Goal: Task Accomplishment & Management: Manage account settings

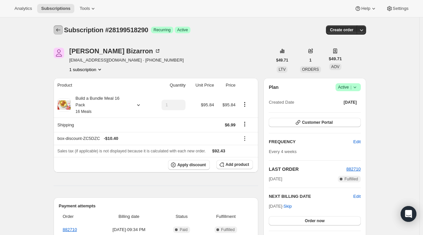
drag, startPoint x: 62, startPoint y: 28, endPoint x: 58, endPoint y: 29, distance: 4.0
click at [58, 29] on icon "Subscriptions" at bounding box center [58, 30] width 7 height 7
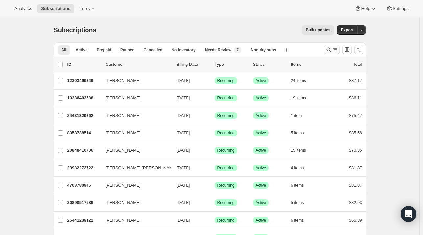
click at [332, 52] on icon "Search and filter results" at bounding box center [328, 49] width 7 height 7
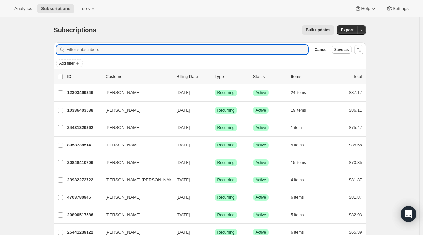
click at [144, 44] on div "Filter subscribers Cancel Save as" at bounding box center [210, 49] width 313 height 14
click at [144, 47] on input "Filter subscribers" at bounding box center [188, 49] width 242 height 9
paste input "klang1200@gmail.com"
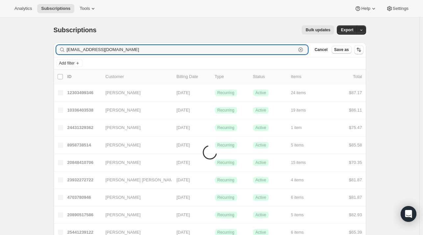
type input "klang1200@gmail.com"
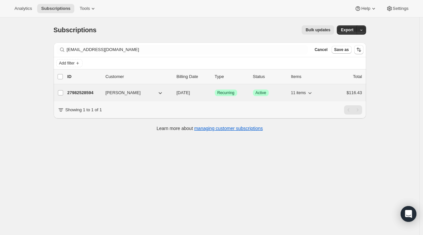
click at [76, 95] on p "27982528594" at bounding box center [83, 93] width 33 height 7
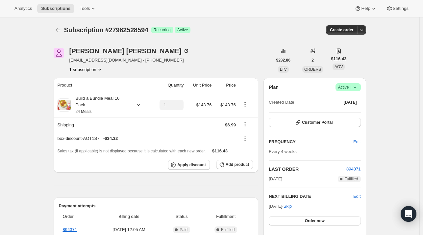
click at [348, 89] on span "Active |" at bounding box center [348, 87] width 20 height 7
click at [343, 112] on span "Cancel subscription" at bounding box center [350, 111] width 37 height 5
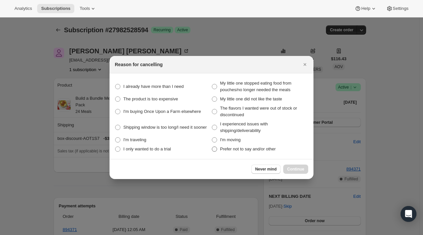
click at [248, 148] on span "Prefer not to say and/or other" at bounding box center [248, 148] width 56 height 5
click at [212, 147] on other "Prefer not to say and/or other" at bounding box center [212, 146] width 0 height 0
radio other "true"
drag, startPoint x: 299, startPoint y: 168, endPoint x: 294, endPoint y: 167, distance: 6.0
click at [299, 169] on span "Continue" at bounding box center [295, 169] width 17 height 5
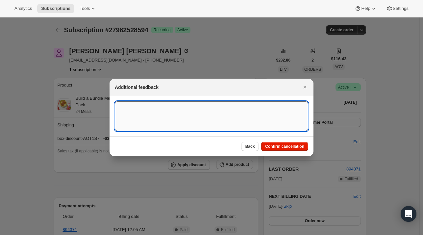
click at [159, 112] on textarea ":reu:" at bounding box center [211, 116] width 193 height 30
paste textarea "I would like to cancel my automated subscription at this time, I am requesting …"
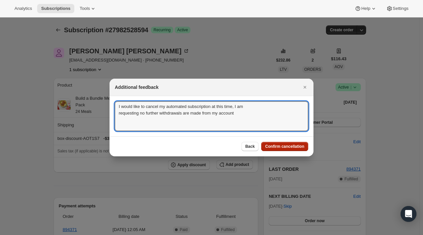
type textarea "I would like to cancel my automated subscription at this time, I am requesting …"
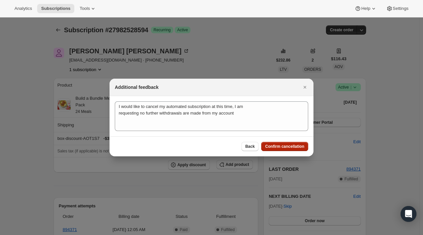
click at [280, 145] on span "Confirm cancellation" at bounding box center [284, 146] width 39 height 5
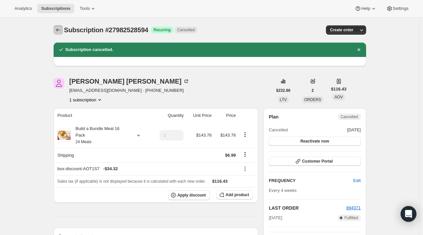
click at [57, 30] on icon "Subscriptions" at bounding box center [58, 30] width 7 height 7
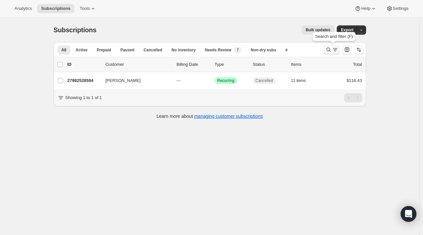
click at [332, 48] on icon "Search and filter results" at bounding box center [328, 49] width 7 height 7
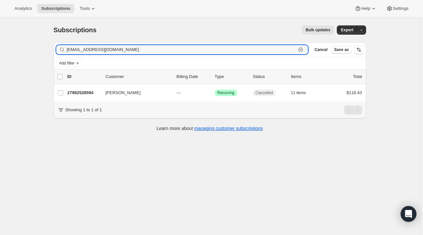
click at [302, 50] on icon "button" at bounding box center [301, 50] width 2 height 2
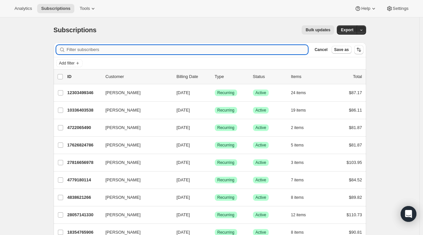
paste input "Ryan Bickham"
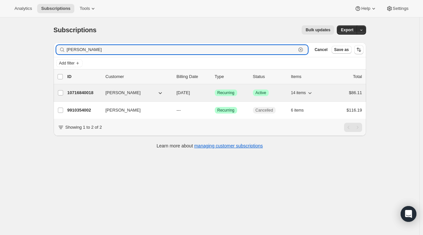
type input "Ryan Bickham"
click at [89, 96] on div "10716840018 Ryan Bickham 09/19/2025 Success Recurring Success Active 14 items $…" at bounding box center [214, 92] width 295 height 9
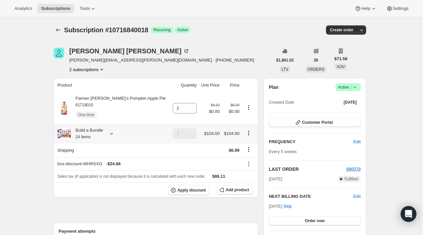
click at [115, 133] on icon at bounding box center [111, 133] width 7 height 7
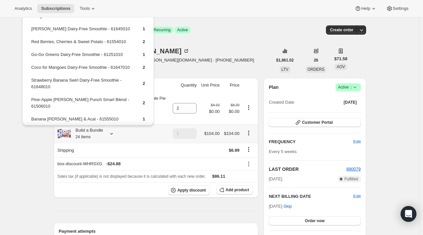
scroll to position [99, 0]
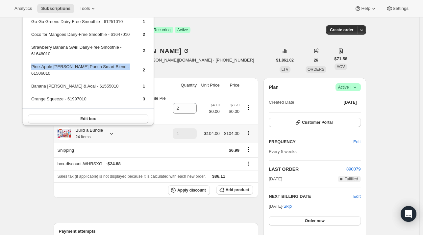
drag, startPoint x: 125, startPoint y: 73, endPoint x: 31, endPoint y: 73, distance: 94.1
click at [31, 73] on td "Pine-Apple [PERSON_NAME] Punch Smart Blend - 61506010" at bounding box center [81, 72] width 101 height 19
drag, startPoint x: 30, startPoint y: 73, endPoint x: 123, endPoint y: 57, distance: 95.2
click at [123, 55] on td "Strawberry Banana Swirl Dairy-Free Smoothie - 61648010" at bounding box center [81, 53] width 101 height 19
drag, startPoint x: 119, startPoint y: 72, endPoint x: 32, endPoint y: 70, distance: 87.2
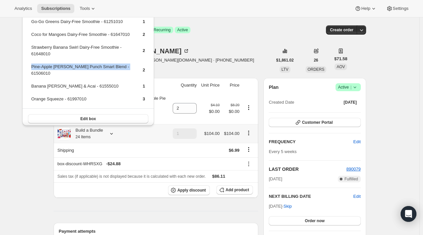
click at [32, 70] on td "Pine-Apple [PERSON_NAME] Punch Smart Blend - 61506010" at bounding box center [81, 72] width 101 height 19
copy td "Pine-Apple [PERSON_NAME] Punch Smart Blend - 61506010"
click at [241, 189] on span "Add product" at bounding box center [237, 189] width 23 height 5
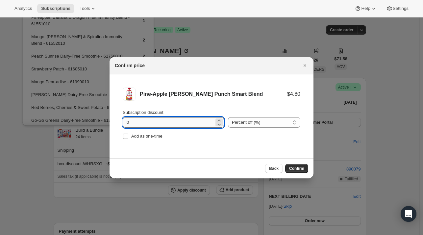
click at [168, 124] on input "0" at bounding box center [168, 122] width 91 height 11
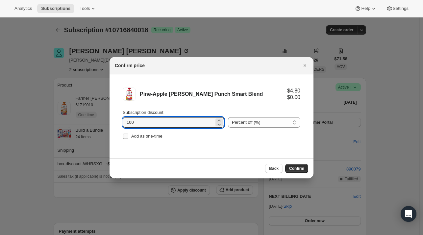
type input "100"
click at [153, 139] on span "Add as one-time" at bounding box center [146, 136] width 31 height 7
click at [128, 139] on input "Add as one-time" at bounding box center [125, 136] width 5 height 5
checkbox input "true"
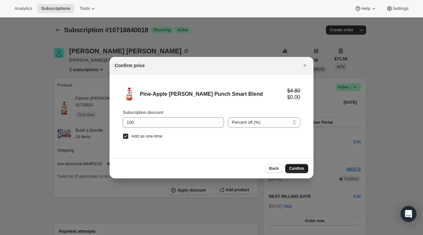
click at [300, 167] on span "Confirm" at bounding box center [296, 168] width 15 height 5
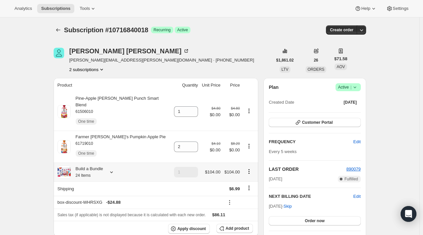
click at [113, 169] on icon at bounding box center [111, 172] width 7 height 7
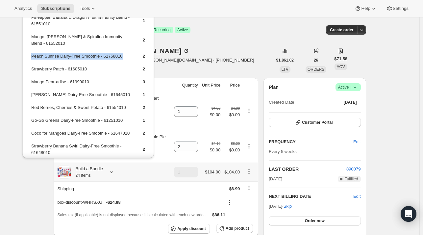
drag, startPoint x: 127, startPoint y: 55, endPoint x: 30, endPoint y: 58, distance: 97.1
click at [30, 58] on table "Pineapple, Banana & Dragon Fruit Immunity Blend - 61551010 1 Mango, Banana & Sp…" at bounding box center [88, 110] width 116 height 194
copy td "Peach Sunrise Dairy-Free Smoothie - 61758010"
click at [233, 225] on button "Add product" at bounding box center [235, 228] width 37 height 9
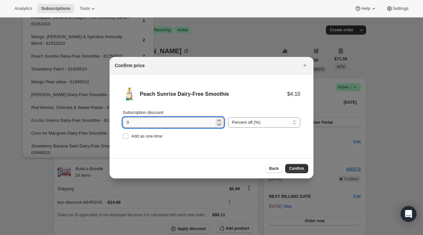
click at [136, 122] on input "0" at bounding box center [168, 122] width 91 height 11
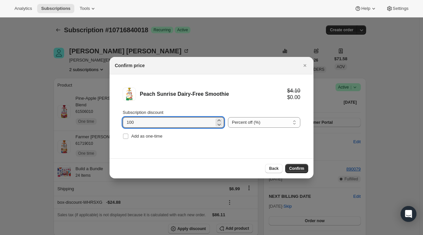
type input "100"
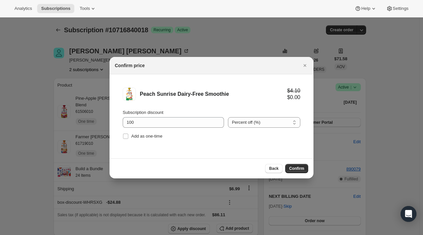
drag, startPoint x: 134, startPoint y: 142, endPoint x: 153, endPoint y: 141, distance: 19.1
click at [134, 142] on li "Peach Sunrise Dairy-Free Smoothie $4.10 $0.00 Subscription discount 100 Percent…" at bounding box center [212, 114] width 204 height 80
drag, startPoint x: 155, startPoint y: 136, endPoint x: 175, endPoint y: 140, distance: 20.8
click at [154, 136] on span "Add as one-time" at bounding box center [146, 136] width 31 height 5
click at [124, 137] on input "Add as one-time" at bounding box center [125, 136] width 5 height 5
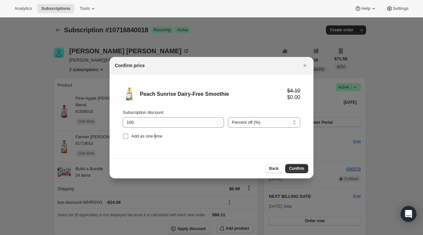
checkbox input "true"
click at [295, 167] on span "Confirm" at bounding box center [296, 168] width 15 height 5
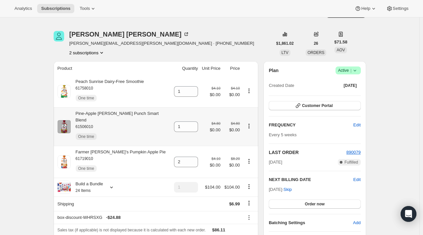
scroll to position [33, 0]
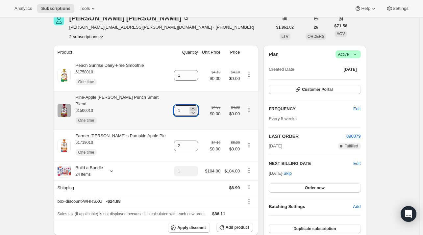
click at [190, 105] on icon at bounding box center [193, 108] width 7 height 7
type input "3"
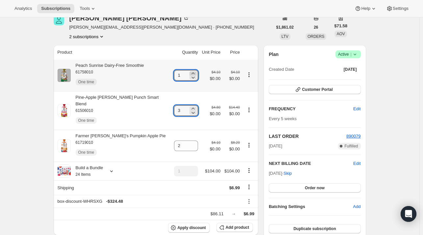
click at [190, 71] on icon at bounding box center [193, 73] width 7 height 7
type input "2"
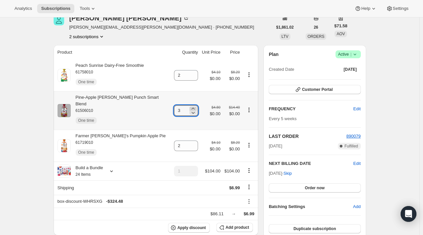
click at [190, 106] on icon at bounding box center [193, 108] width 7 height 7
type input "4"
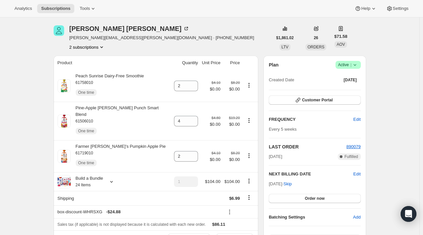
scroll to position [0, 0]
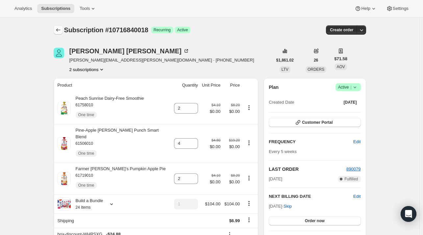
click at [58, 28] on icon "Subscriptions" at bounding box center [58, 30] width 7 height 7
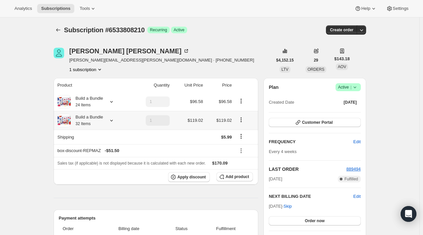
click at [113, 122] on icon at bounding box center [111, 120] width 7 height 7
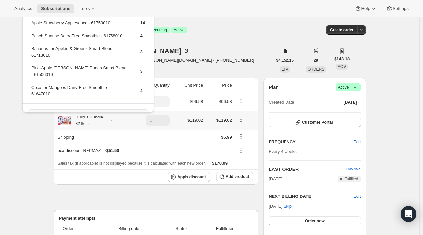
scroll to position [11, 0]
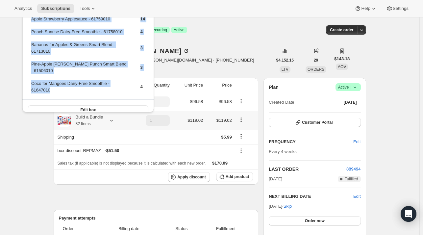
drag, startPoint x: 52, startPoint y: 83, endPoint x: 27, endPoint y: 77, distance: 25.6
click at [27, 77] on div "Apple Cinnamon Applesauce - 61507010 4 Apple Strawberry Applesauce - 61759010 1…" at bounding box center [88, 57] width 132 height 126
click at [47, 86] on td "Coco for Mangoes Dairy-Free Smoothie - 61647010" at bounding box center [80, 89] width 98 height 19
click at [54, 82] on td "Coco for Mangoes Dairy-Free Smoothie - 61647010" at bounding box center [80, 89] width 98 height 19
click at [86, 86] on td "Coco for Mangoes Dairy-Free Smoothie - 61647010" at bounding box center [80, 89] width 98 height 19
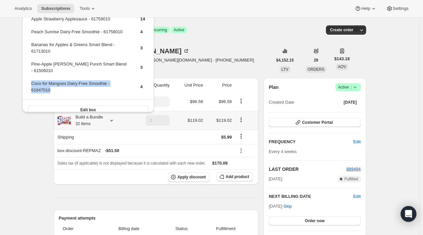
drag, startPoint x: 63, startPoint y: 86, endPoint x: 32, endPoint y: 78, distance: 31.8
click at [32, 80] on td "Coco for Mangoes Dairy-Free Smoothie - 61647010" at bounding box center [80, 89] width 98 height 19
copy td "Coco for Mangoes Dairy-Free Smoothie - 61647010"
click at [236, 177] on span "Add product" at bounding box center [237, 176] width 23 height 5
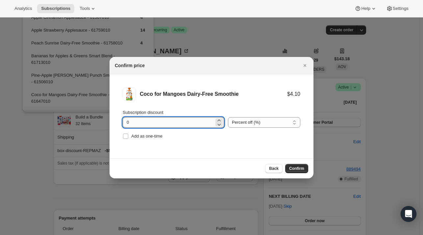
click at [158, 124] on input "0" at bounding box center [168, 122] width 91 height 11
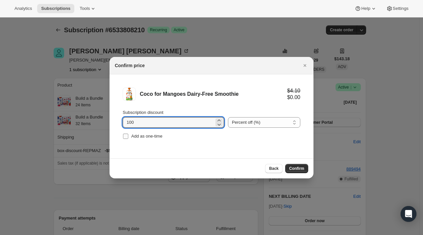
type input "100"
click at [150, 136] on span "Add as one-time" at bounding box center [146, 136] width 31 height 5
click at [128, 136] on input "Add as one-time" at bounding box center [125, 136] width 5 height 5
checkbox input "true"
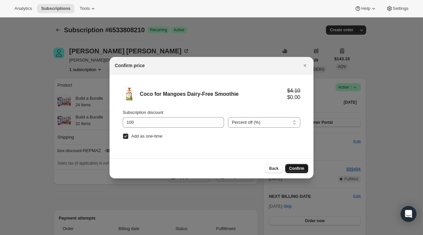
click at [289, 168] on button "Confirm" at bounding box center [296, 168] width 23 height 9
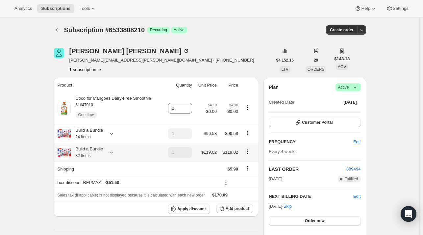
click at [109, 154] on icon at bounding box center [111, 152] width 7 height 7
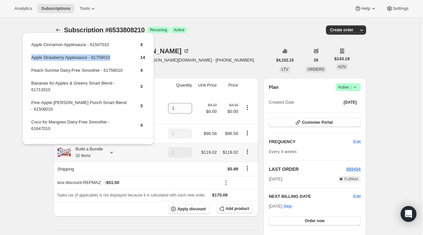
drag, startPoint x: 118, startPoint y: 59, endPoint x: 32, endPoint y: 59, distance: 86.2
click at [31, 61] on td "Apple Strawberry Applesauce - 61759010" at bounding box center [80, 60] width 98 height 12
copy td "Apple Strawberry Applesauce - 61759010"
click at [241, 211] on span "Add product" at bounding box center [237, 208] width 23 height 5
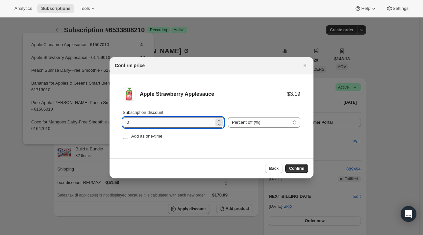
click at [136, 125] on input "0" at bounding box center [168, 122] width 91 height 11
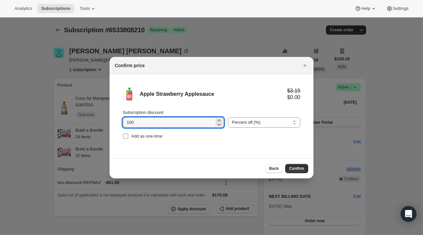
type input "100"
click at [147, 136] on span "Add as one-time" at bounding box center [146, 136] width 31 height 5
click at [128, 136] on input "Add as one-time" at bounding box center [125, 136] width 5 height 5
checkbox input "true"
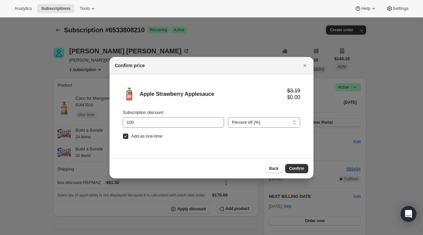
click at [300, 171] on button "Confirm" at bounding box center [296, 168] width 23 height 9
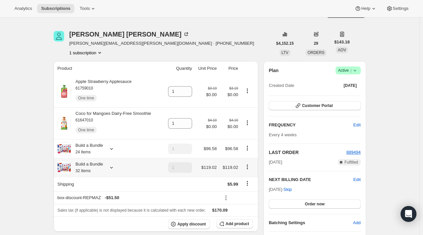
scroll to position [33, 0]
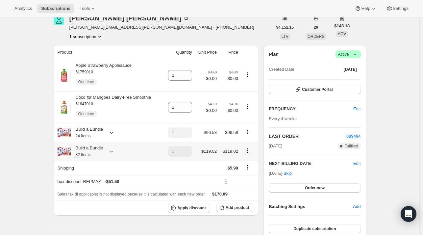
click at [115, 152] on icon at bounding box center [111, 151] width 7 height 7
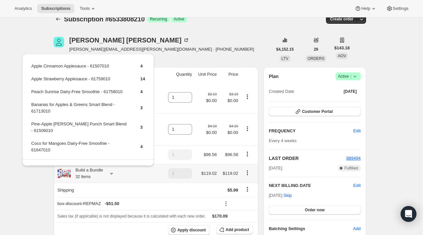
scroll to position [0, 0]
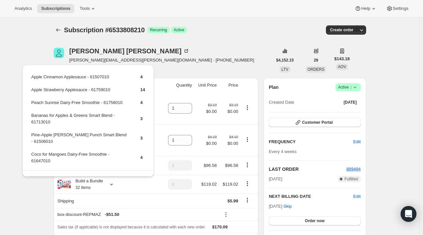
drag, startPoint x: 4, startPoint y: 194, endPoint x: 70, endPoint y: 182, distance: 67.1
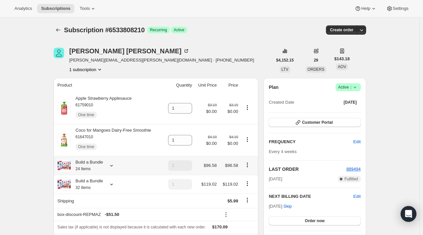
click at [110, 166] on icon at bounding box center [111, 165] width 7 height 7
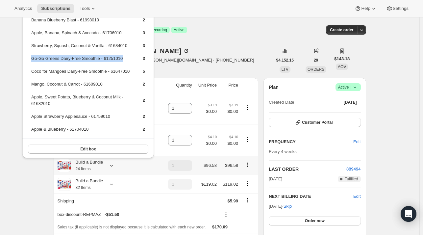
drag, startPoint x: 122, startPoint y: 57, endPoint x: 31, endPoint y: 59, distance: 91.5
click at [31, 59] on td "Go-Go Greens Dairy-Free Smoothie - 61251010" at bounding box center [81, 61] width 101 height 12
copy td "Go-Go Greens Dairy-Free Smoothie - 61251010"
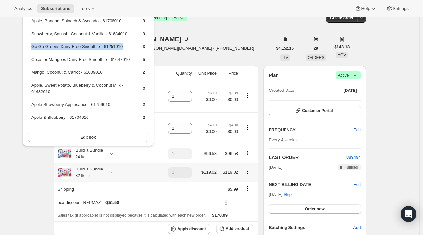
scroll to position [33, 0]
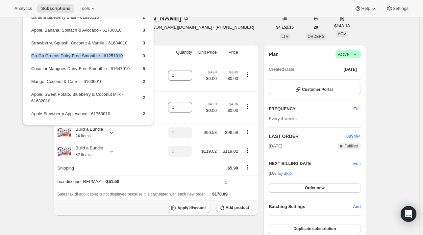
click at [231, 212] on button "Add product" at bounding box center [235, 207] width 37 height 9
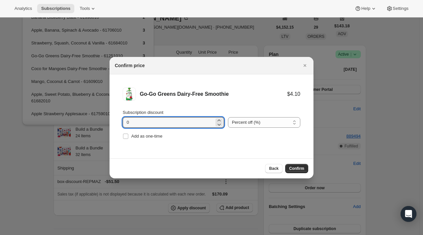
drag, startPoint x: 159, startPoint y: 123, endPoint x: 151, endPoint y: 109, distance: 16.2
click at [159, 121] on input "0" at bounding box center [168, 122] width 91 height 11
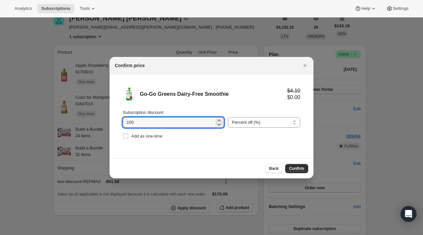
type input "100"
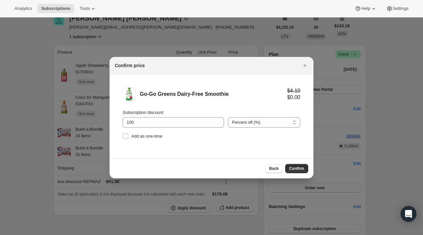
click at [122, 139] on li "Go-Go Greens Dairy-Free Smoothie $4.10 $0.00 Subscription discount 100 Percent …" at bounding box center [212, 114] width 204 height 80
click at [123, 137] on input "Add as one-time" at bounding box center [125, 136] width 5 height 5
checkbox input "true"
click at [291, 166] on span "Confirm" at bounding box center [296, 168] width 15 height 5
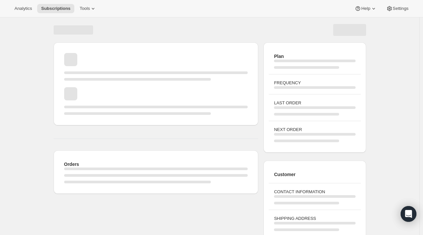
scroll to position [33, 0]
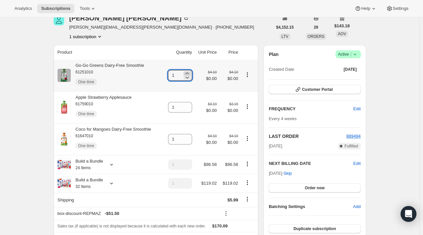
click at [189, 74] on icon at bounding box center [187, 73] width 7 height 7
type input "2"
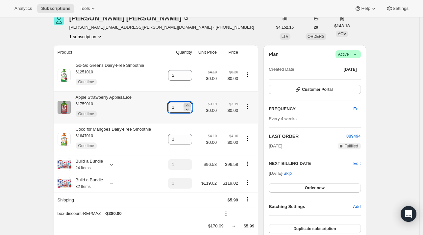
click at [190, 106] on icon at bounding box center [187, 105] width 7 height 7
type input "2"
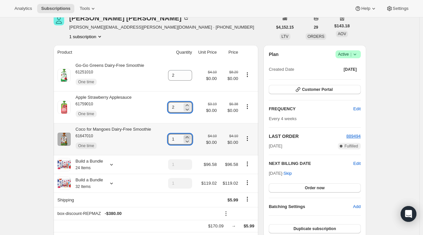
click at [190, 138] on icon at bounding box center [187, 137] width 7 height 7
type input "2"
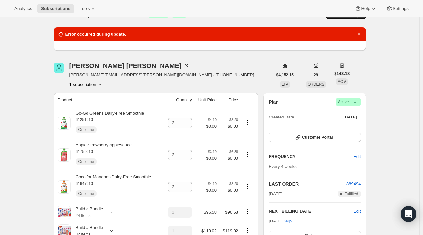
scroll to position [0, 0]
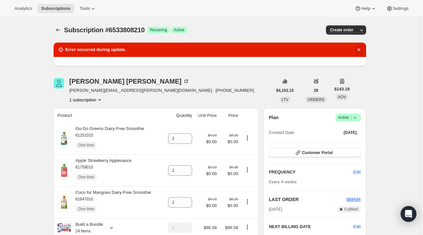
click at [359, 49] on icon "Dismiss notification" at bounding box center [359, 49] width 7 height 7
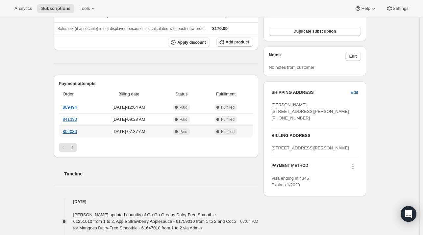
scroll to position [362, 0]
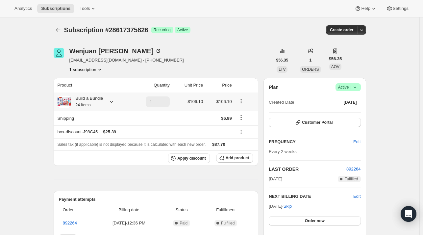
click at [117, 102] on div "Build a Bundle 24 Items" at bounding box center [93, 101] width 71 height 13
click at [113, 102] on icon at bounding box center [111, 102] width 3 height 2
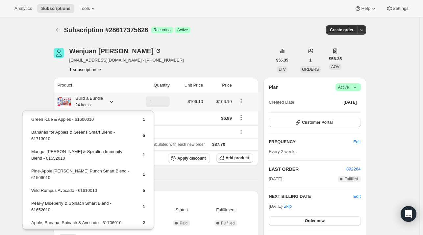
scroll to position [33, 0]
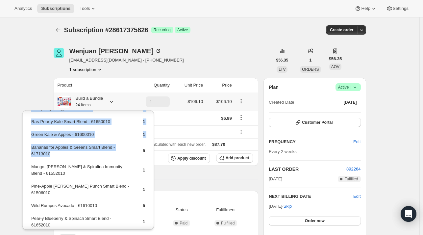
drag, startPoint x: 48, startPoint y: 155, endPoint x: 30, endPoint y: 150, distance: 18.0
click at [30, 150] on table "Blueberry, Banana & Ginger Immunity Blend - 61553010 1 OhMyMega Veggie! - 61604…" at bounding box center [88, 195] width 116 height 220
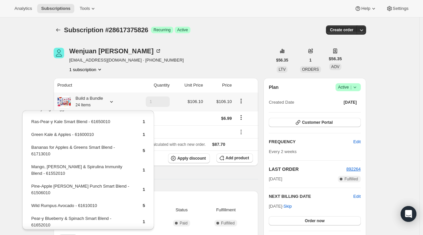
click at [107, 202] on td "Wild Rumpus Avocado - 61610010" at bounding box center [81, 208] width 101 height 12
drag, startPoint x: 66, startPoint y: 197, endPoint x: 31, endPoint y: 200, distance: 35.7
click at [31, 202] on td "Wild Rumpus Avocado - 61610010" at bounding box center [81, 208] width 101 height 12
copy td "Wild Rumpus Avocado - 61610010"
click at [230, 156] on span "Add product" at bounding box center [237, 157] width 23 height 5
